Goal: Transaction & Acquisition: Purchase product/service

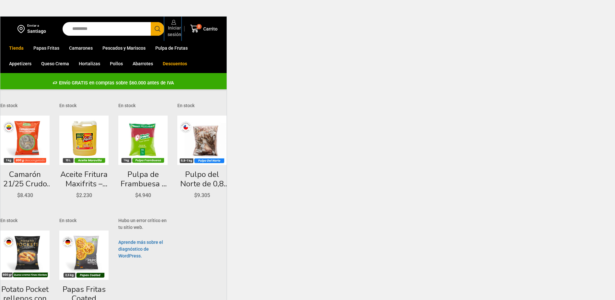
click at [178, 28] on span "Iniciar sesión" at bounding box center [173, 31] width 15 height 13
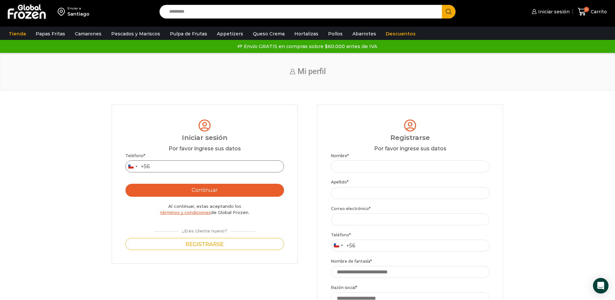
click at [188, 168] on input "Teléfono *" at bounding box center [204, 166] width 159 height 12
type input "*********"
click at [190, 188] on button "Continuar" at bounding box center [204, 190] width 159 height 13
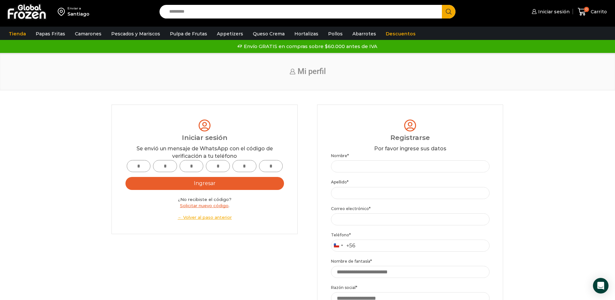
click at [140, 169] on input "text" at bounding box center [139, 166] width 24 height 12
click at [255, 229] on div "Login Iniciar sesión Por favor ingrese sus datos Iniciar sesión Se envió un men…" at bounding box center [205, 168] width 186 height 129
click at [226, 206] on link "Solicitar nuevo código" at bounding box center [204, 205] width 49 height 5
click at [130, 170] on input "text" at bounding box center [139, 166] width 24 height 12
type input "*"
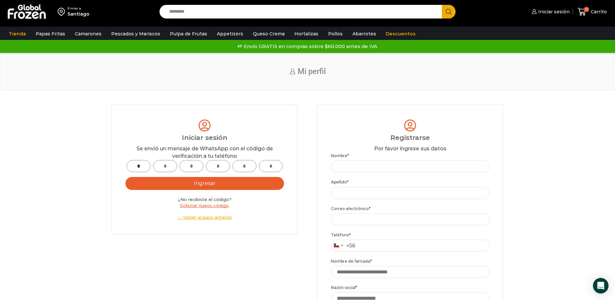
type input "*"
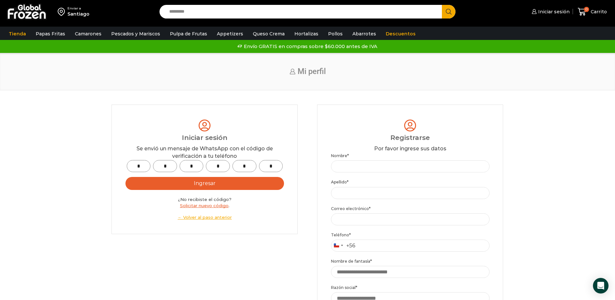
click at [184, 184] on button "Ingresar" at bounding box center [204, 183] width 159 height 13
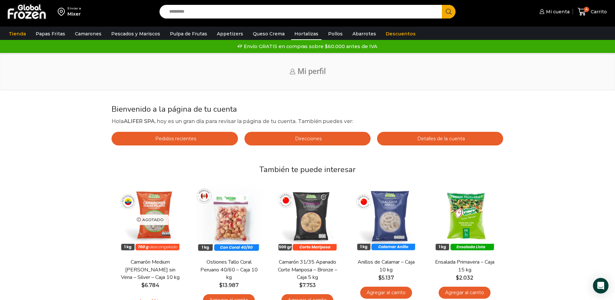
click at [292, 35] on link "Hortalizas" at bounding box center [306, 34] width 30 height 12
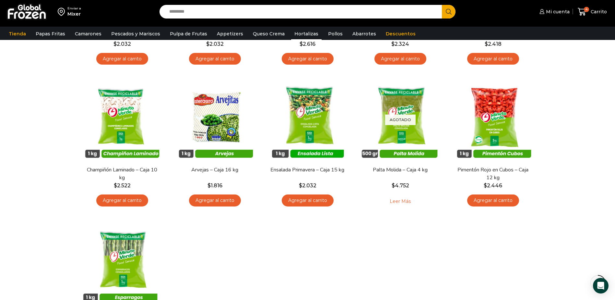
scroll to position [162, 0]
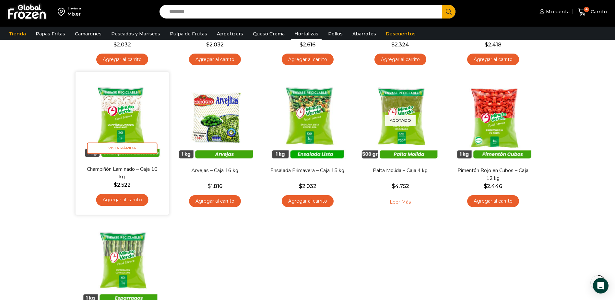
click at [123, 117] on img at bounding box center [122, 119] width 84 height 84
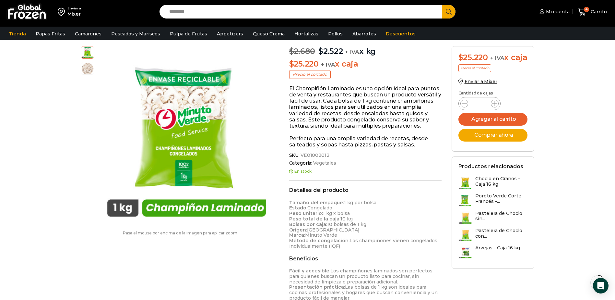
scroll to position [33, 0]
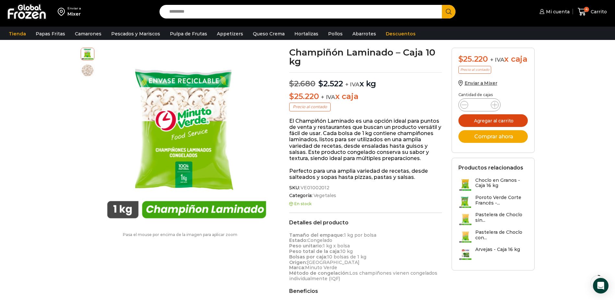
click at [512, 126] on button "Agregar al carrito" at bounding box center [492, 120] width 69 height 13
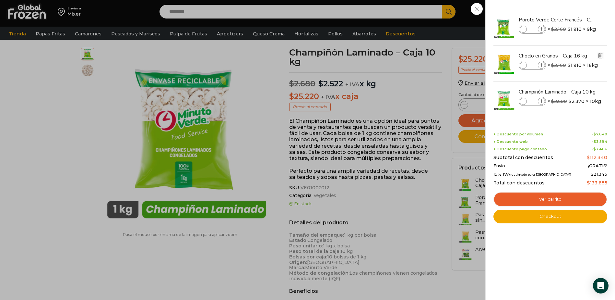
click at [601, 57] on img "Eliminar Choclo en Granos - Caja 16 kg del carrito" at bounding box center [601, 56] width 6 height 6
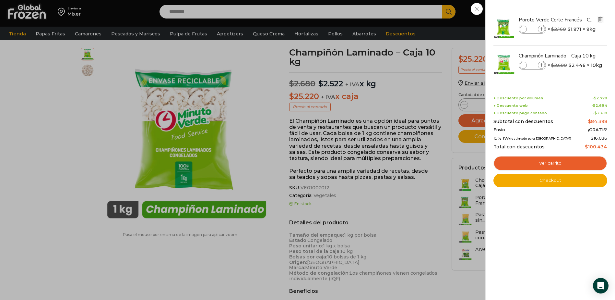
click at [601, 20] on img "Eliminar Poroto Verde Corte Francés - Caja 9 kg del carrito" at bounding box center [601, 20] width 6 height 6
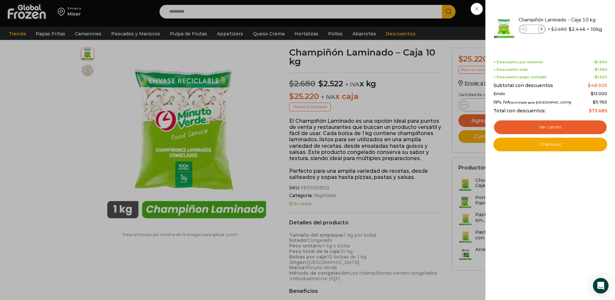
click at [576, 19] on div "2 [GEOGRAPHIC_DATA] 2 2 Shopping Cart *" at bounding box center [592, 11] width 32 height 15
